Goal: Information Seeking & Learning: Learn about a topic

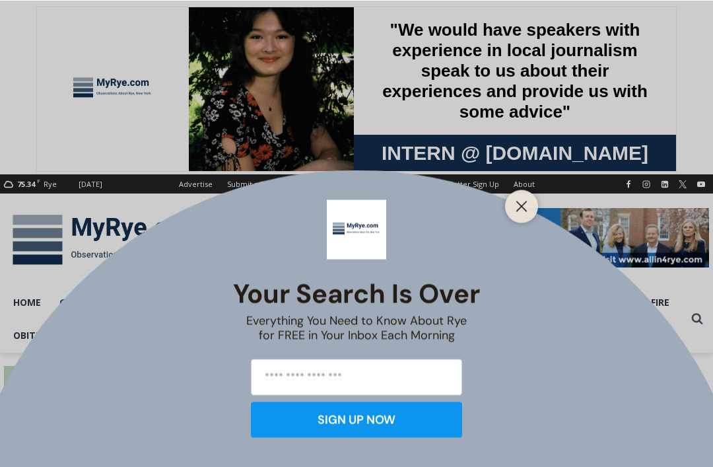
click at [523, 204] on line "Close" at bounding box center [521, 205] width 9 height 9
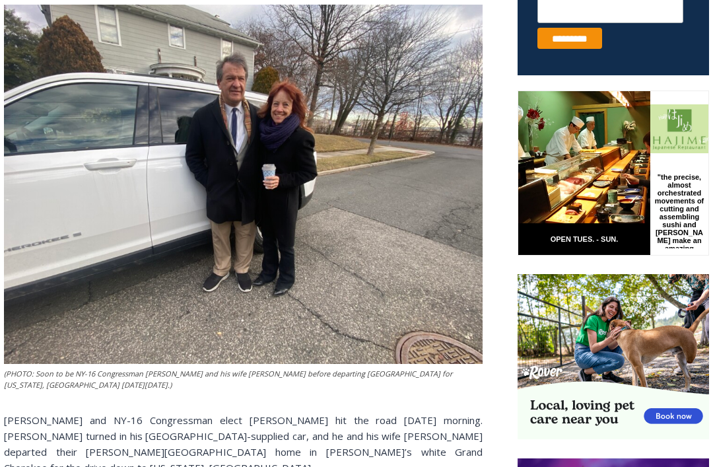
click at [5, 44] on img at bounding box center [243, 184] width 479 height 359
